Goal: Information Seeking & Learning: Learn about a topic

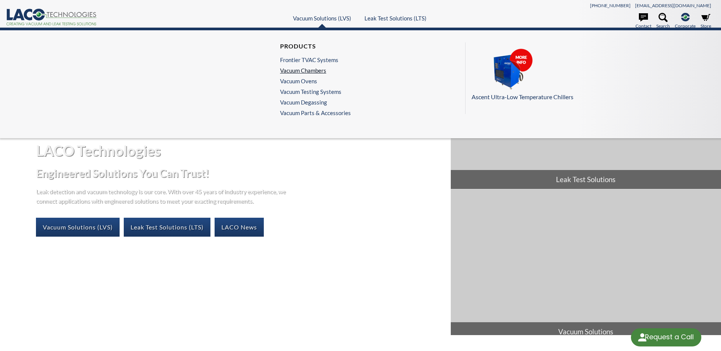
click at [300, 71] on link "Vacuum Chambers" at bounding box center [313, 70] width 67 height 7
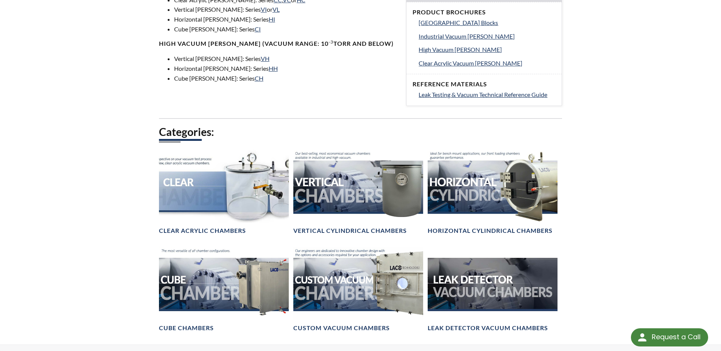
scroll to position [417, 0]
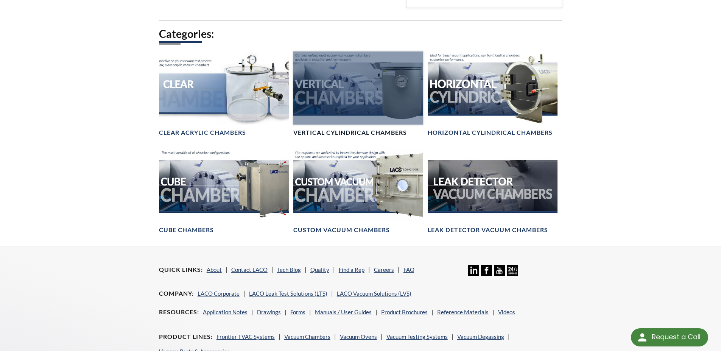
click at [352, 129] on h4 "Vertical Cylindrical Chambers" at bounding box center [349, 133] width 113 height 8
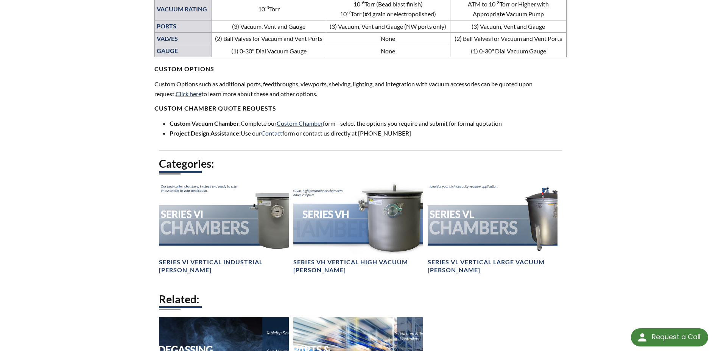
scroll to position [520, 0]
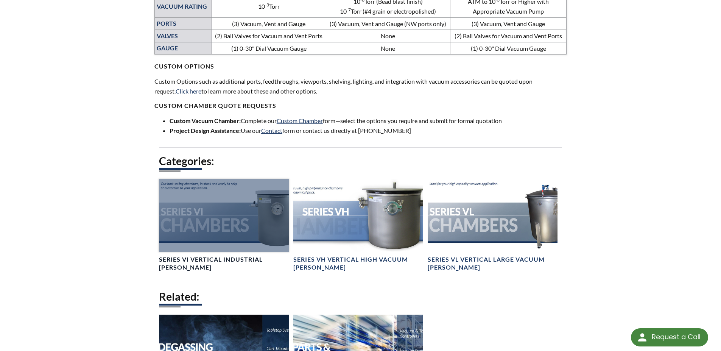
click at [207, 259] on h4 "Series VI Vertical Industrial Chambers" at bounding box center [224, 263] width 130 height 16
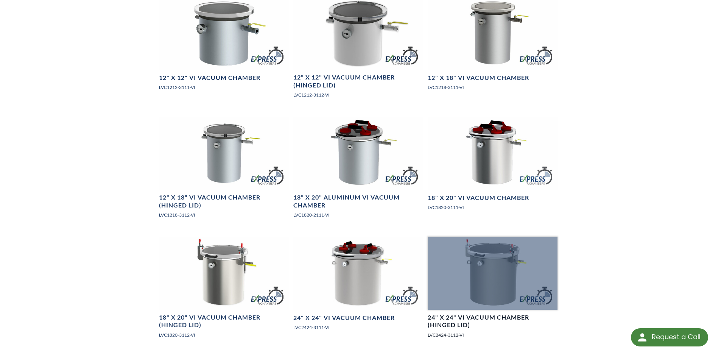
scroll to position [708, 0]
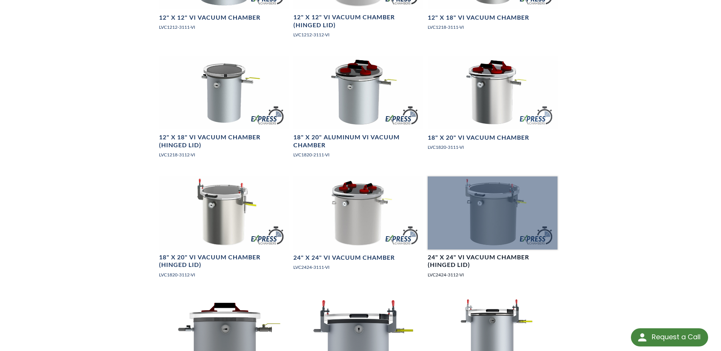
click at [479, 259] on h4 "24" X 24" VI Vacuum Chamber (Hinged Lid)" at bounding box center [492, 261] width 130 height 16
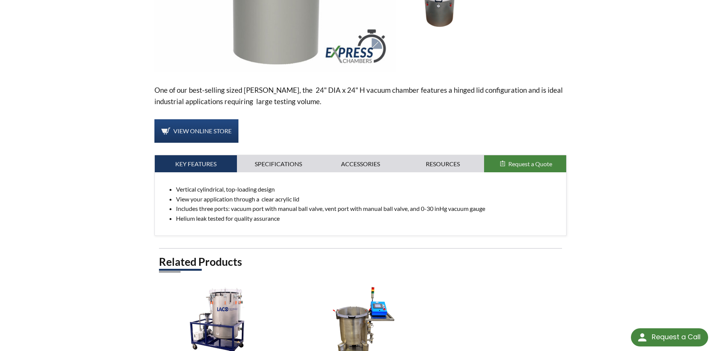
scroll to position [229, 0]
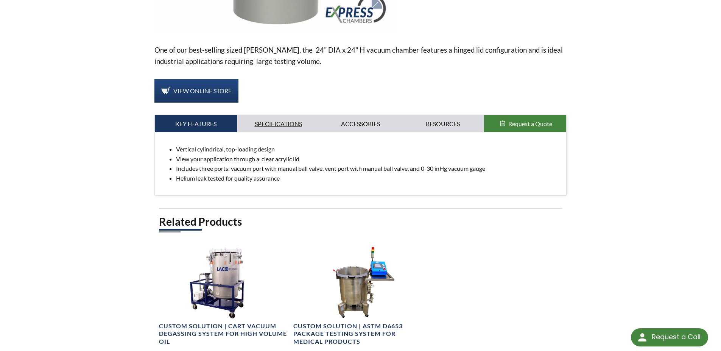
click at [279, 123] on link "Specifications" at bounding box center [278, 123] width 82 height 17
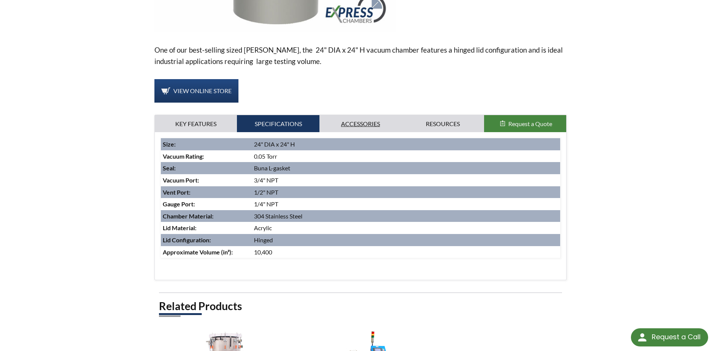
click at [353, 121] on link "Accessories" at bounding box center [360, 123] width 82 height 17
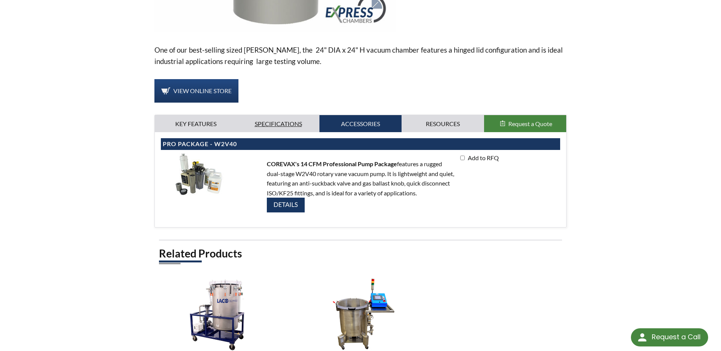
click at [283, 121] on link "Specifications" at bounding box center [278, 123] width 82 height 17
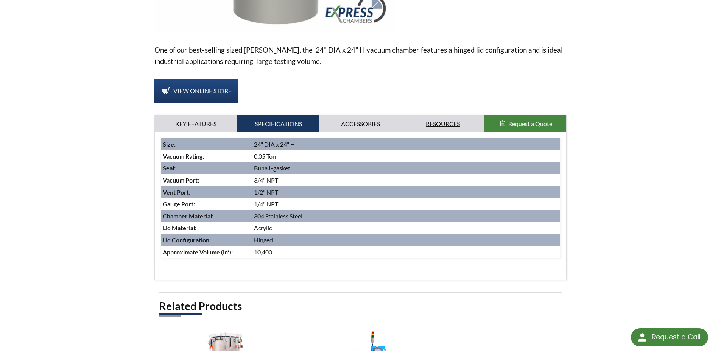
click at [440, 123] on link "Resources" at bounding box center [442, 123] width 82 height 17
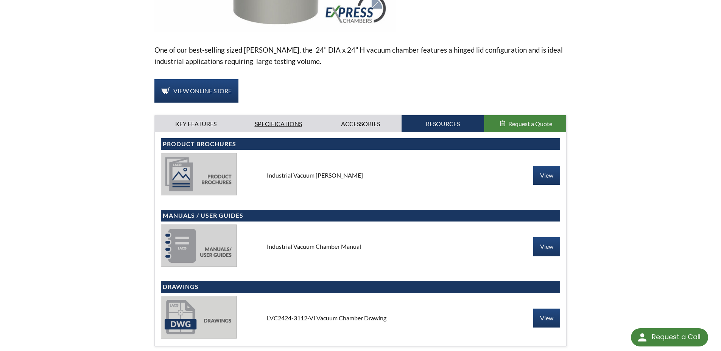
click at [276, 123] on link "Specifications" at bounding box center [278, 123] width 82 height 17
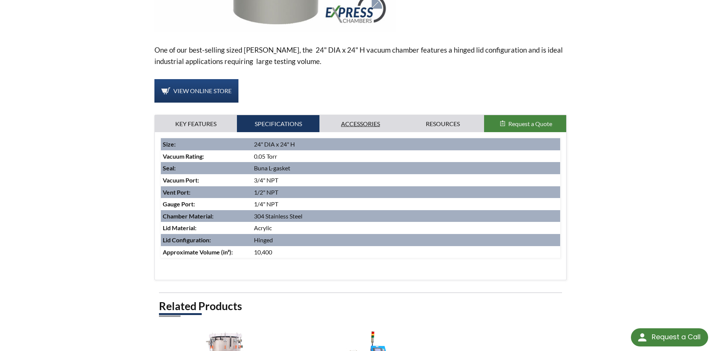
click at [358, 122] on link "Accessories" at bounding box center [360, 123] width 82 height 17
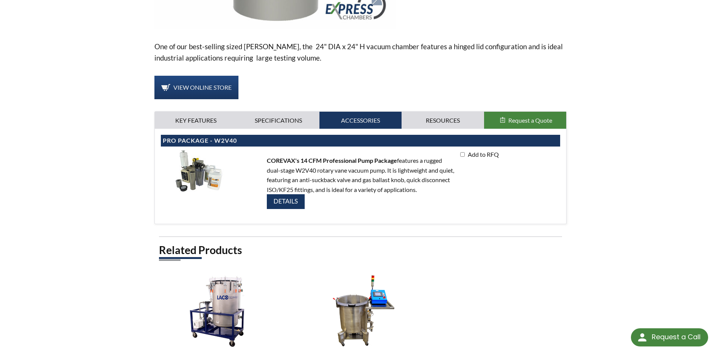
scroll to position [288, 0]
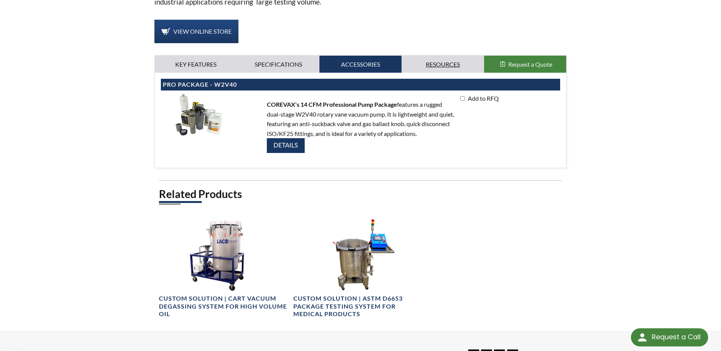
click at [443, 66] on link "Resources" at bounding box center [442, 64] width 82 height 17
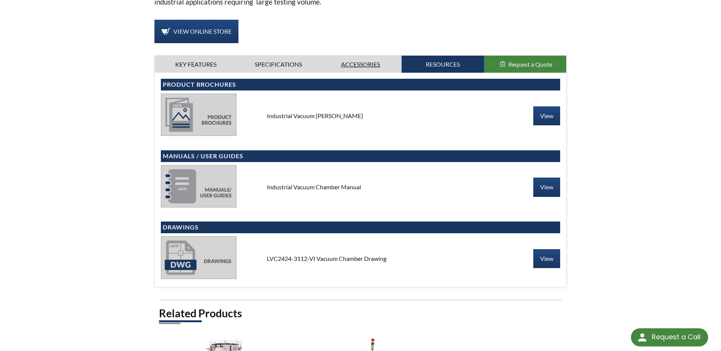
click at [356, 61] on link "Accessories" at bounding box center [360, 64] width 82 height 17
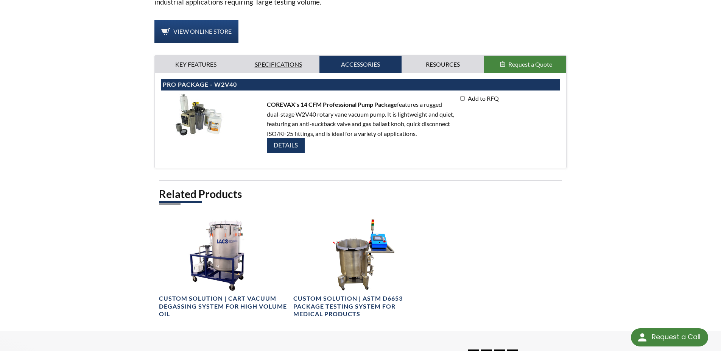
click at [290, 65] on link "Specifications" at bounding box center [278, 64] width 82 height 17
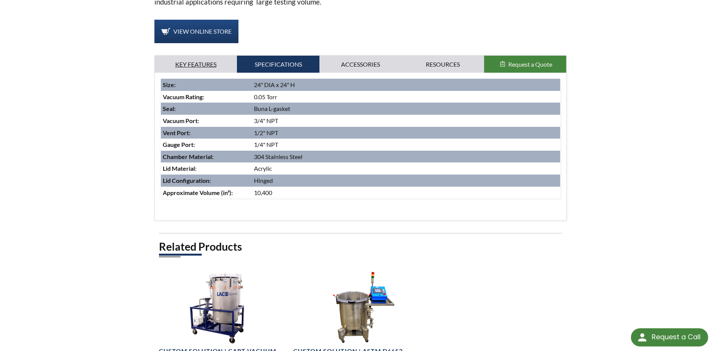
click at [197, 64] on link "Key Features" at bounding box center [196, 64] width 82 height 17
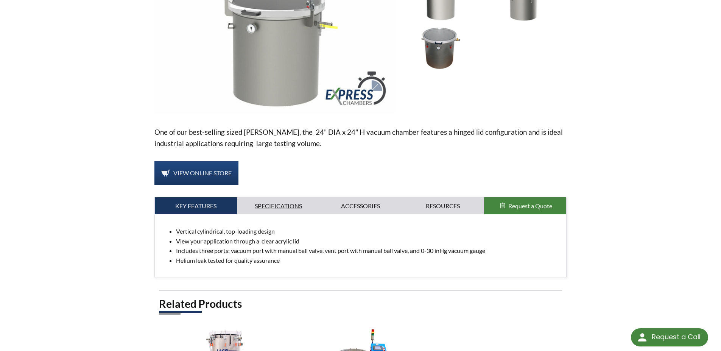
scroll to position [148, 0]
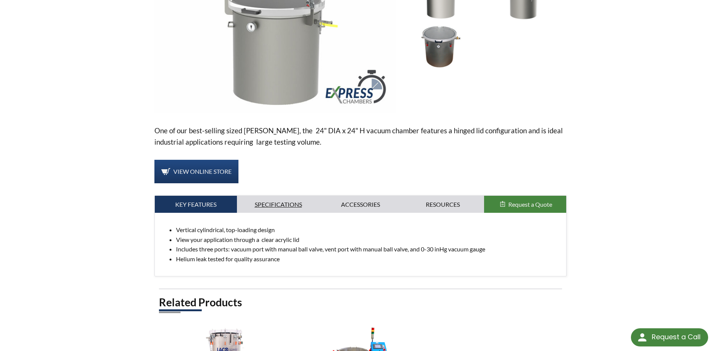
click at [265, 203] on link "Specifications" at bounding box center [278, 204] width 82 height 17
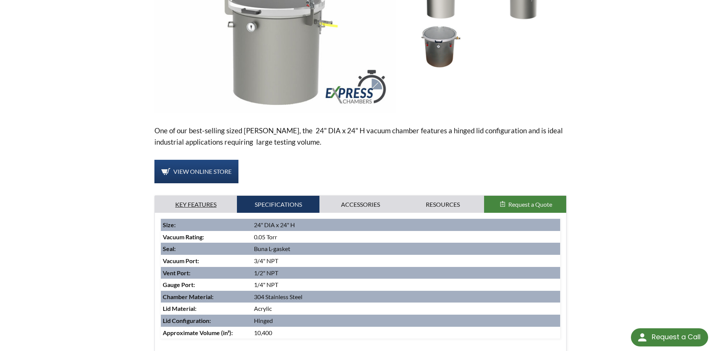
click at [220, 200] on link "Key Features" at bounding box center [196, 204] width 82 height 17
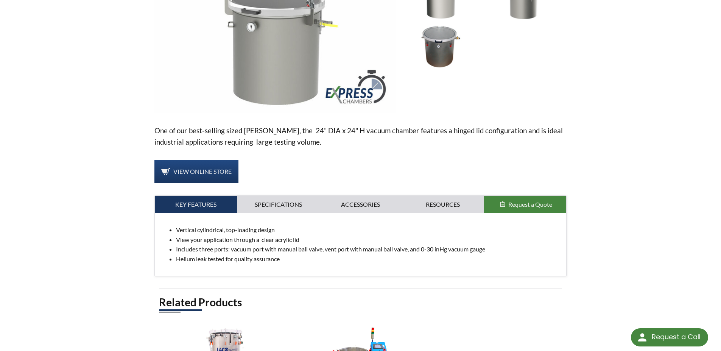
scroll to position [0, 0]
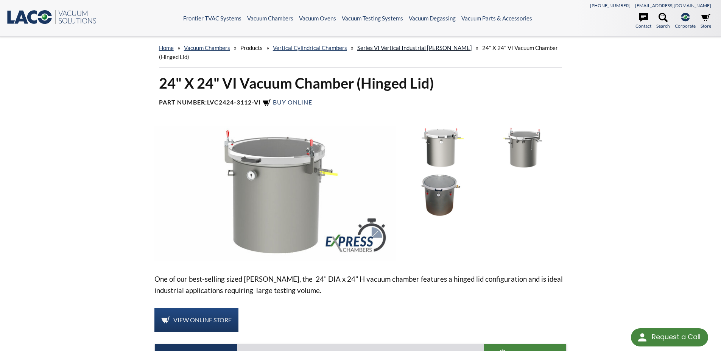
click at [402, 46] on link "Series VI Vertical Industrial [PERSON_NAME]" at bounding box center [414, 47] width 115 height 7
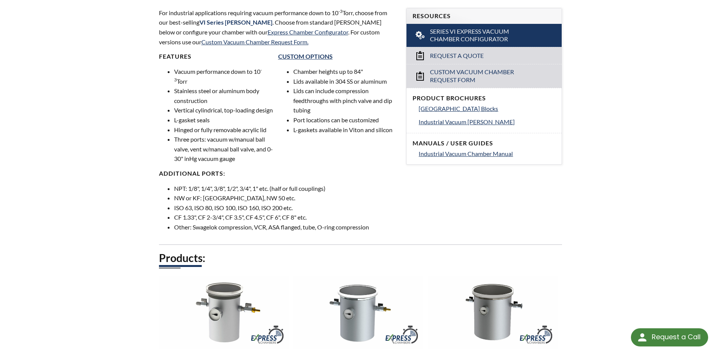
scroll to position [258, 0]
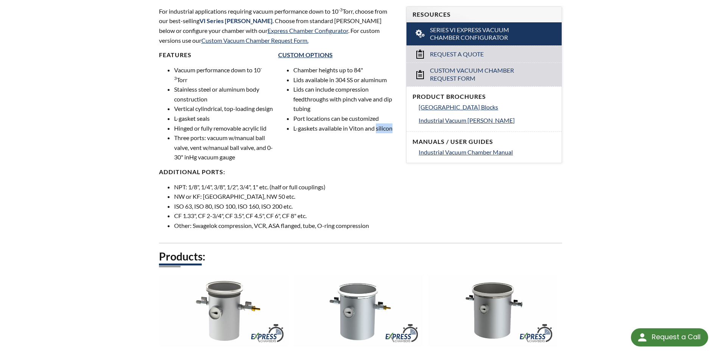
drag, startPoint x: 294, startPoint y: 136, endPoint x: 311, endPoint y: 136, distance: 17.4
click at [311, 133] on li "L-gaskets available in Viton and silicon" at bounding box center [342, 128] width 99 height 10
click at [328, 129] on li "L-gaskets available in Viton and silicon" at bounding box center [342, 128] width 99 height 10
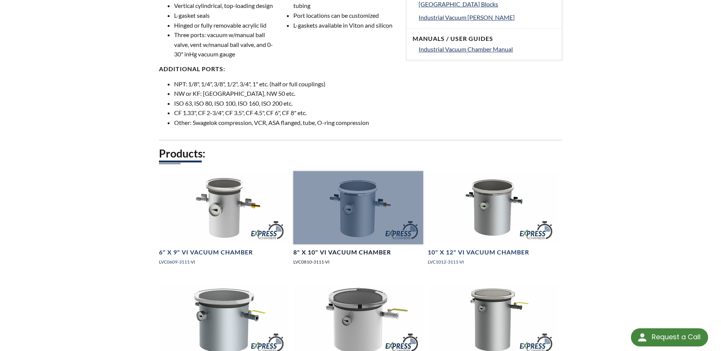
scroll to position [413, 0]
